Goal: Information Seeking & Learning: Find specific fact

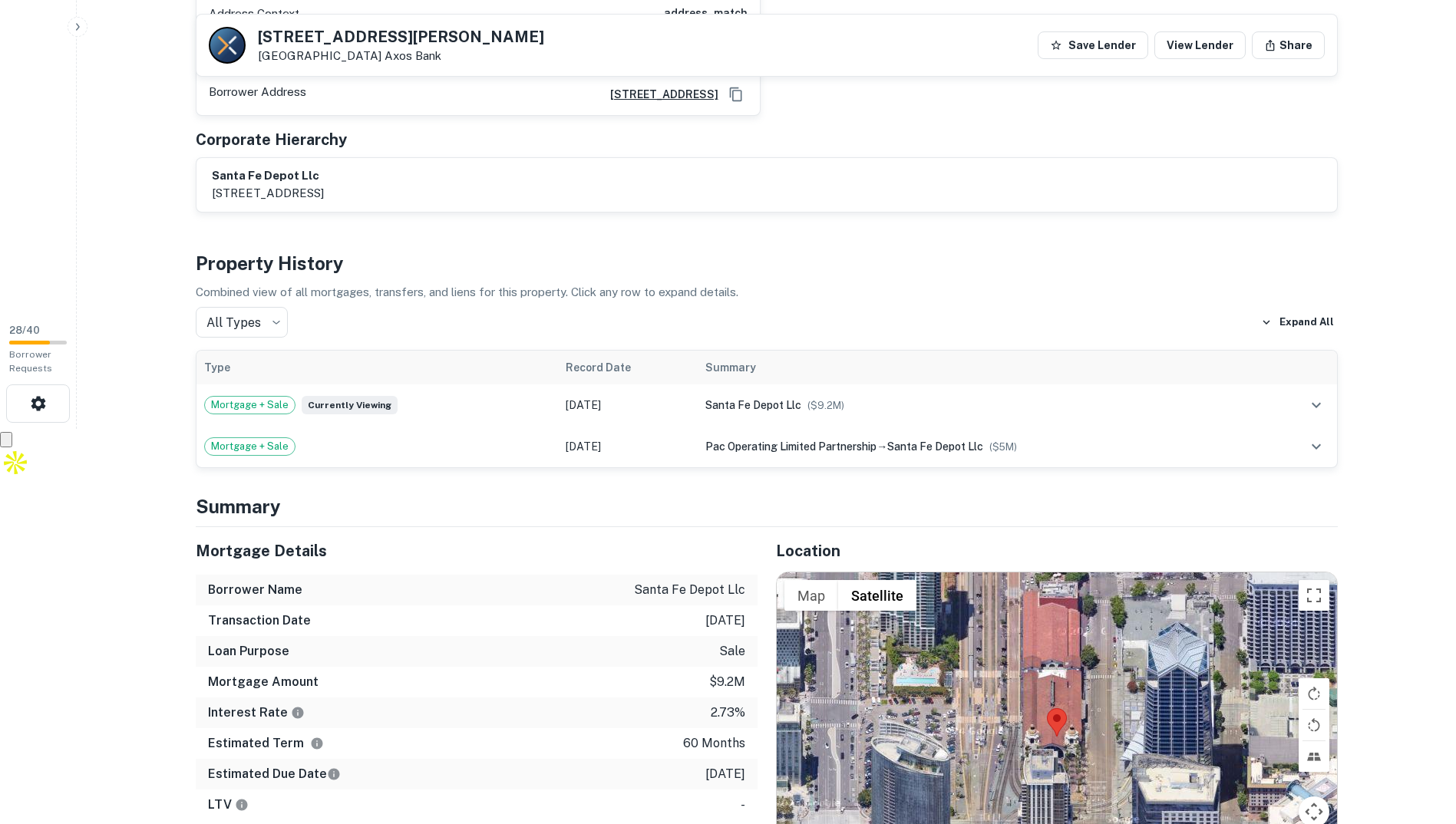
scroll to position [614, 0]
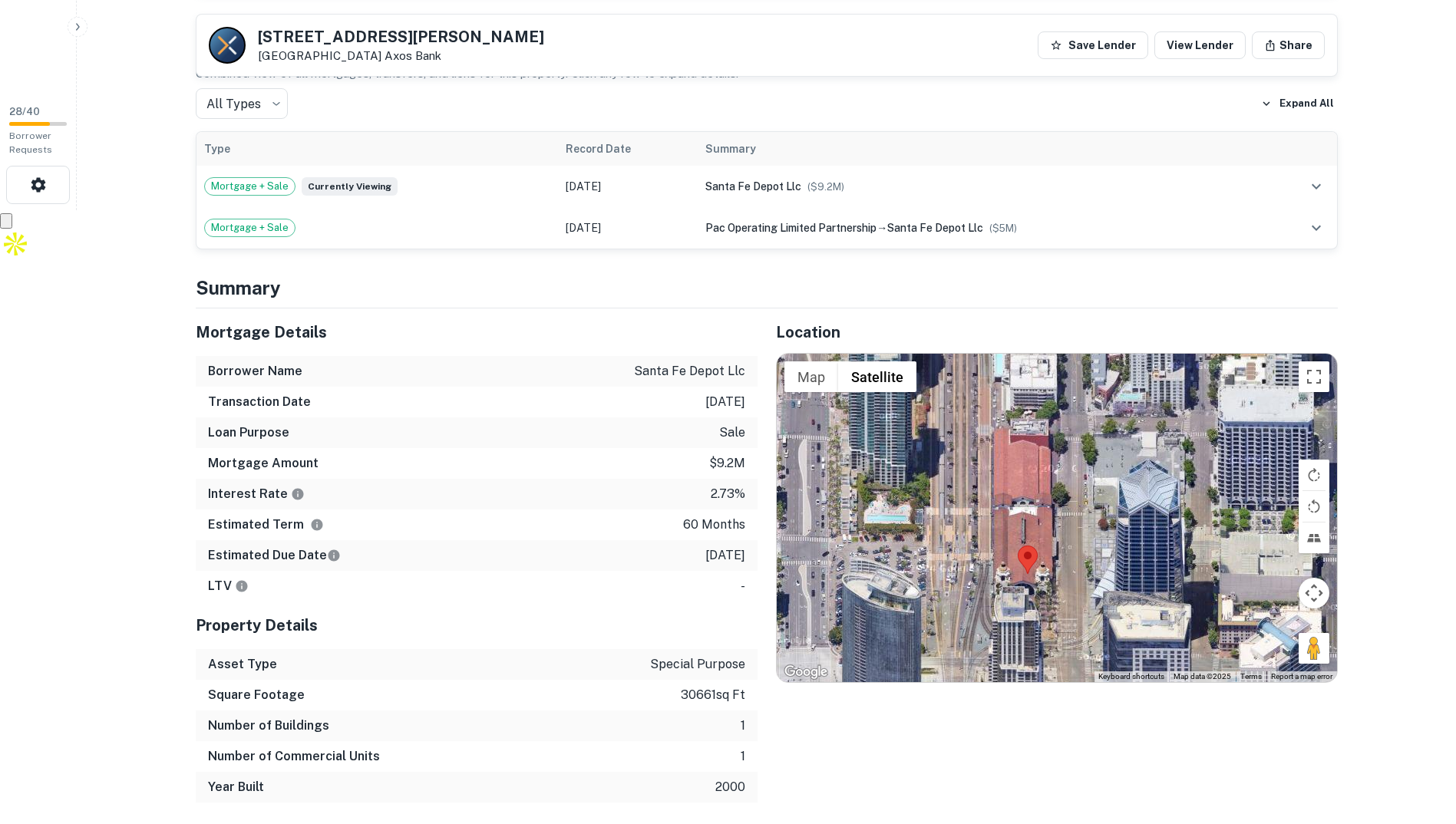
drag, startPoint x: 1059, startPoint y: 511, endPoint x: 1024, endPoint y: 564, distance: 63.5
click at [1024, 564] on img at bounding box center [1027, 559] width 20 height 28
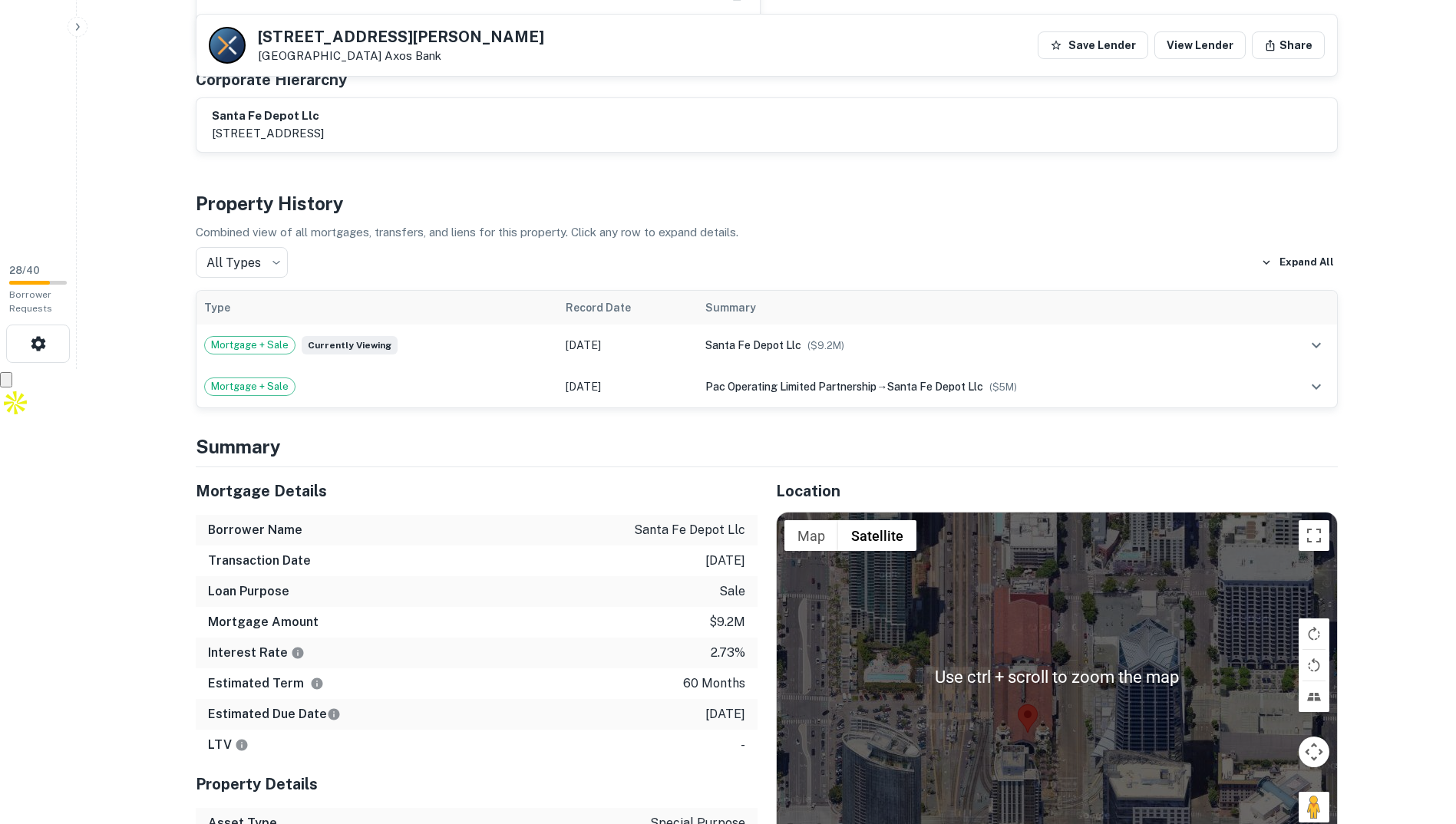
scroll to position [690, 0]
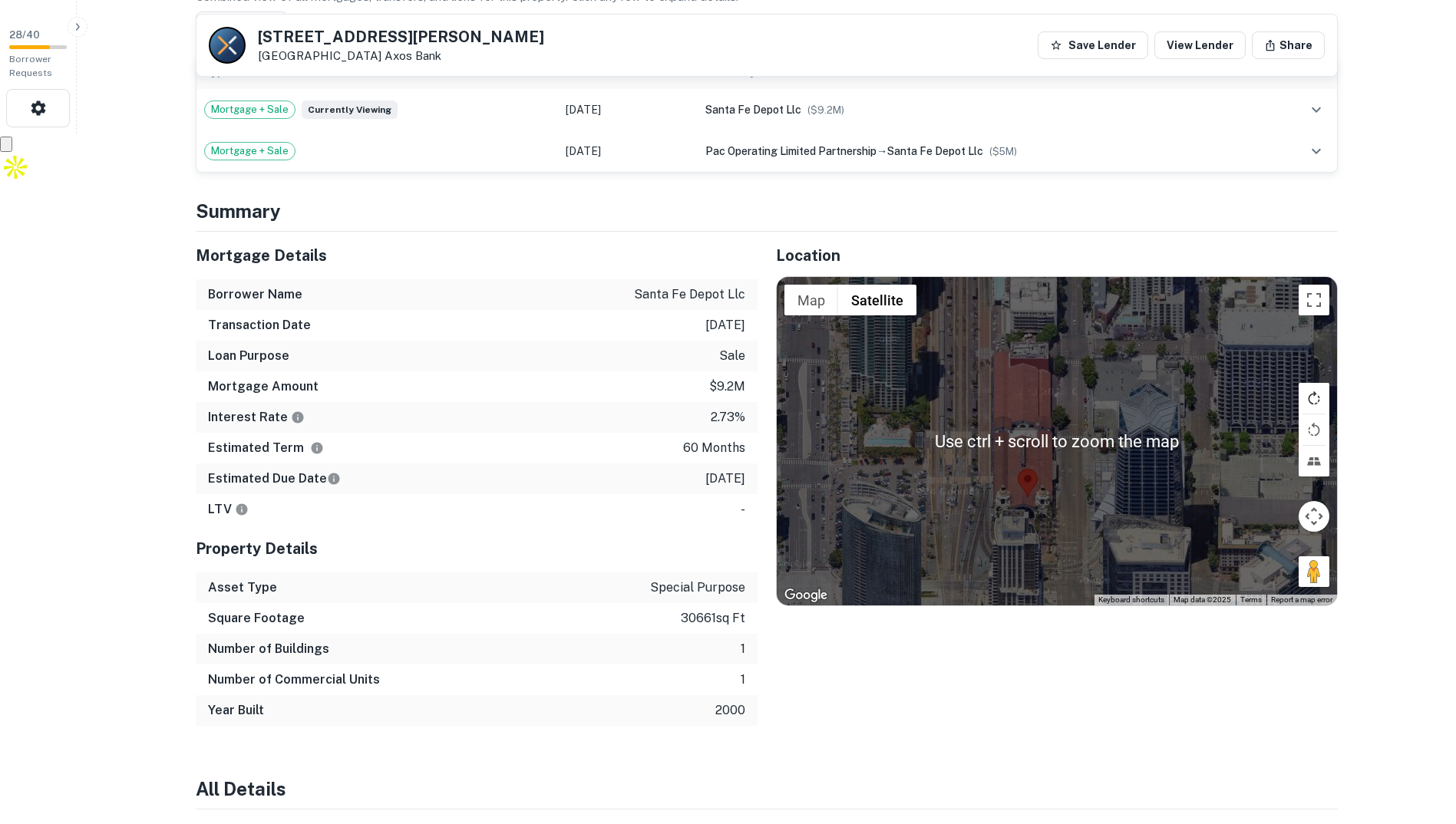
click at [1317, 394] on button "Rotate map clockwise" at bounding box center [1313, 398] width 31 height 31
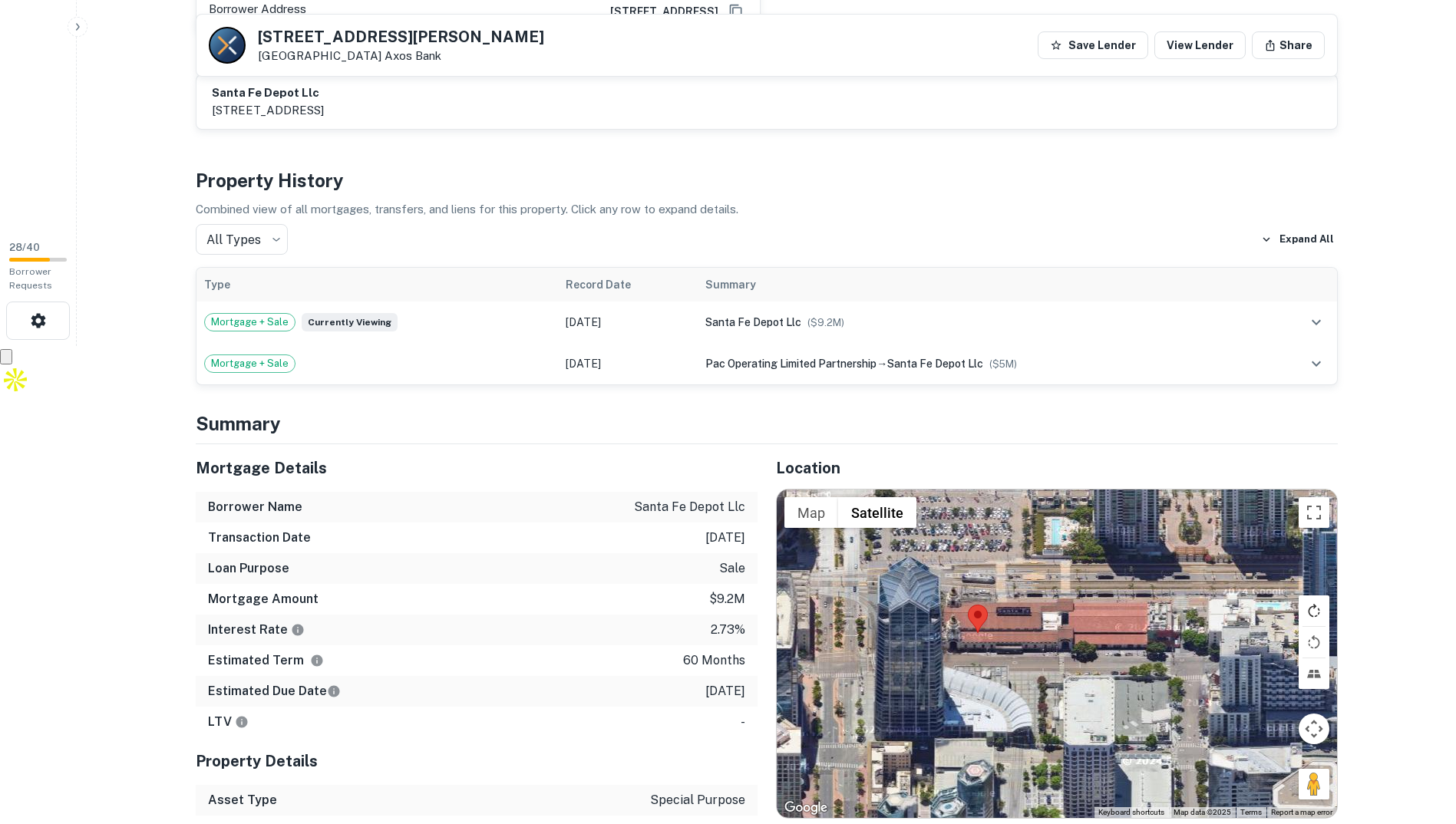
scroll to position [153, 0]
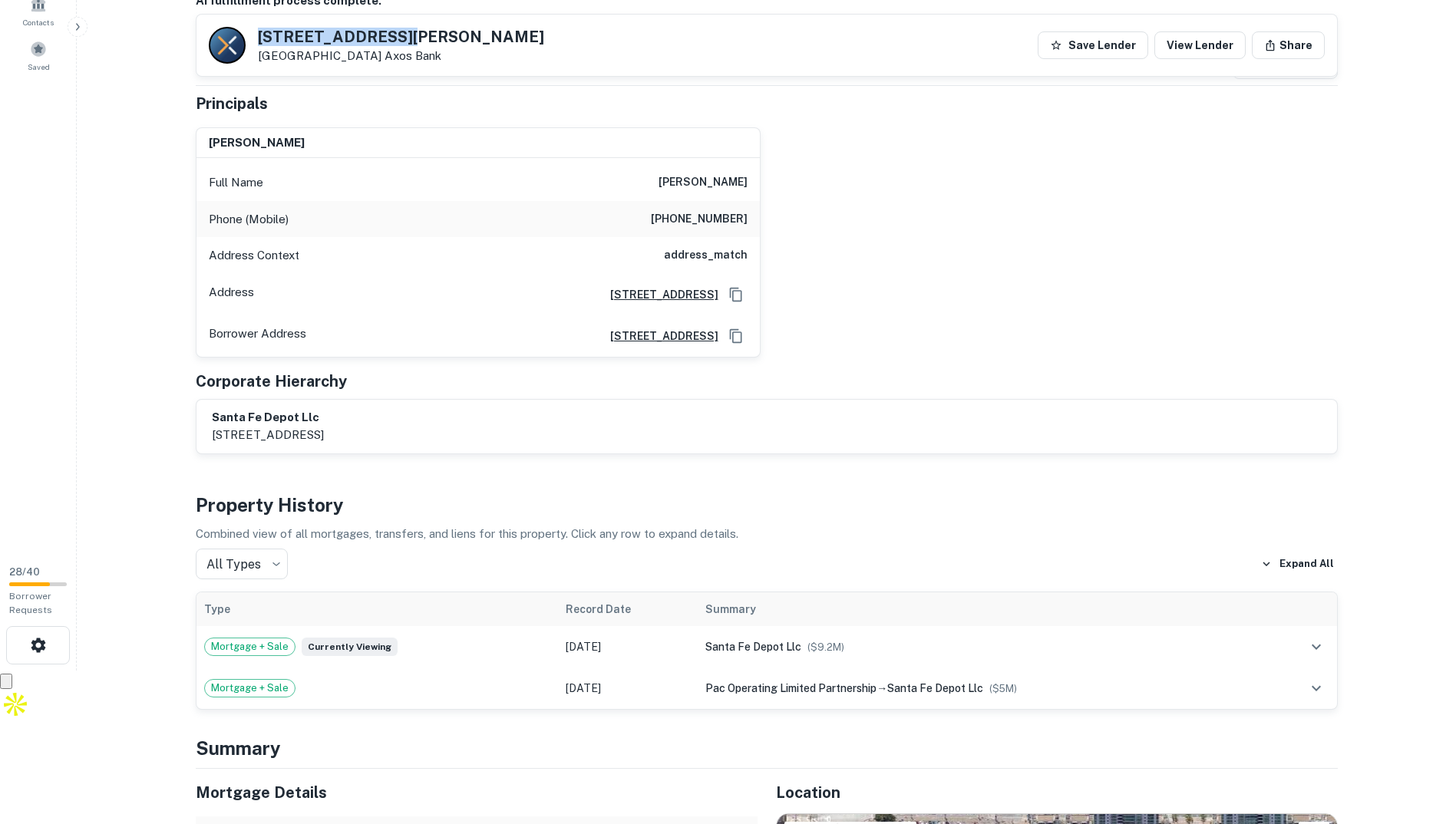
drag, startPoint x: 414, startPoint y: 32, endPoint x: 258, endPoint y: 30, distance: 156.0
click at [258, 30] on div "1050 Kettner Blvd San Diego, CA 92101 Axos Bank" at bounding box center [376, 45] width 336 height 37
copy h5 "1050 Kettner Blvd"
